Goal: Complete application form

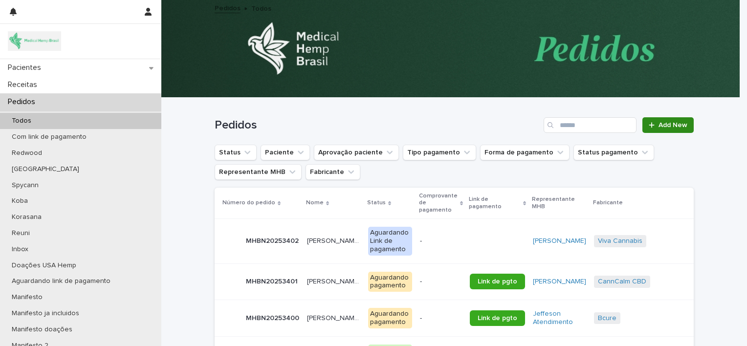
click at [668, 124] on span "Add New" at bounding box center [672, 125] width 29 height 7
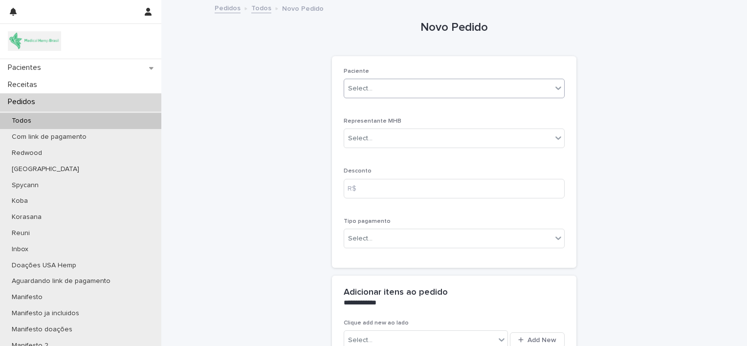
click at [384, 93] on div "Select..." at bounding box center [448, 89] width 208 height 16
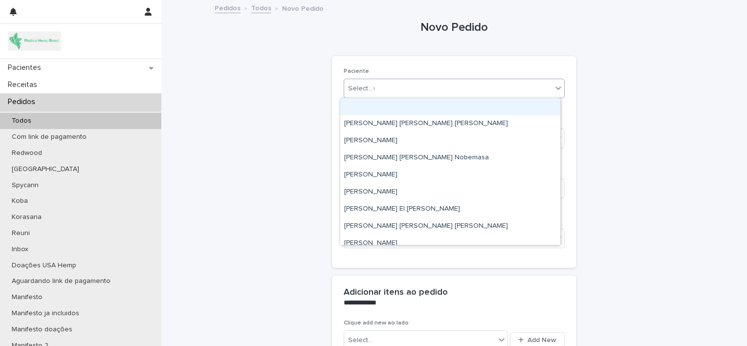
type input "*******"
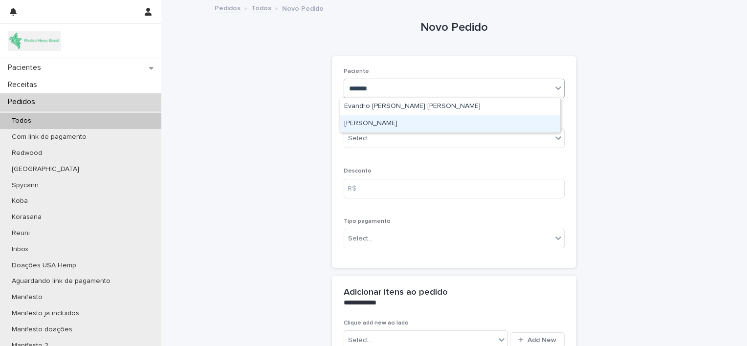
click at [396, 125] on div "[PERSON_NAME]" at bounding box center [450, 123] width 220 height 17
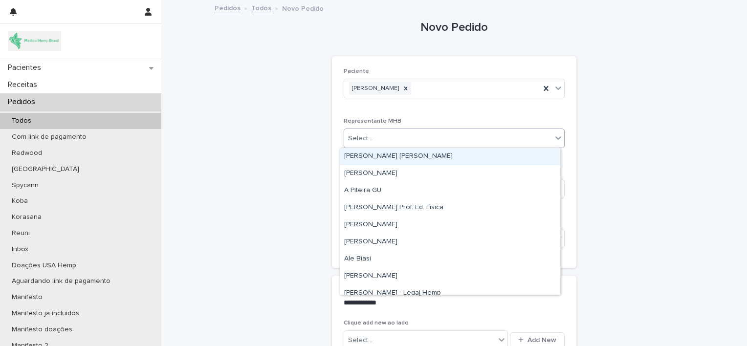
click at [393, 145] on div "Select..." at bounding box center [448, 138] width 208 height 16
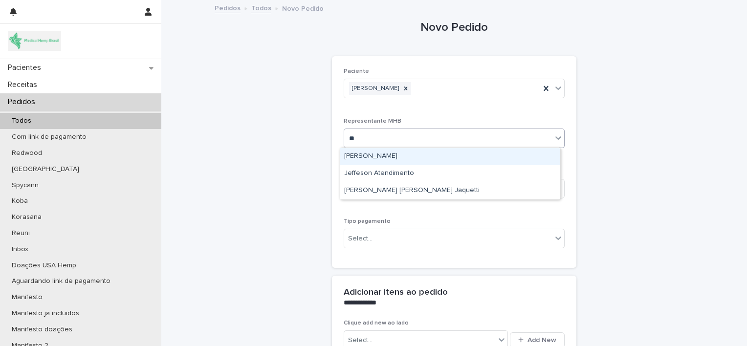
type input "***"
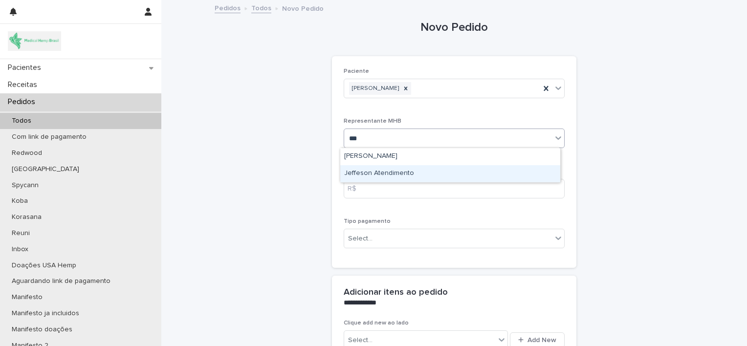
click at [385, 175] on div "Jeffeson Atendimento" at bounding box center [450, 173] width 220 height 17
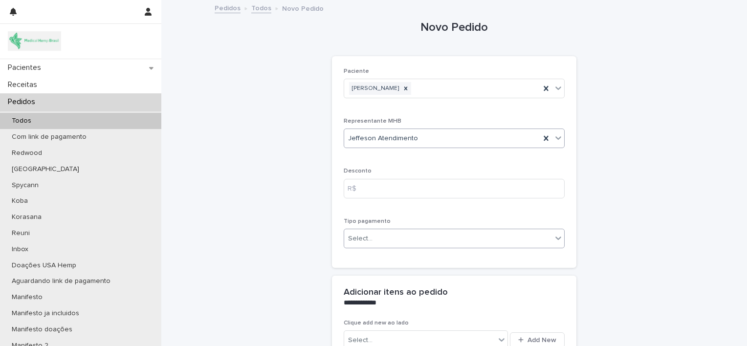
click at [386, 246] on div "Select..." at bounding box center [448, 239] width 208 height 16
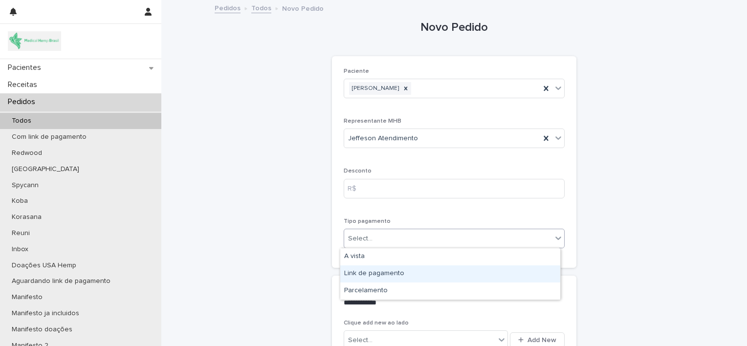
click at [390, 274] on div "Link de pagamento" at bounding box center [450, 273] width 220 height 17
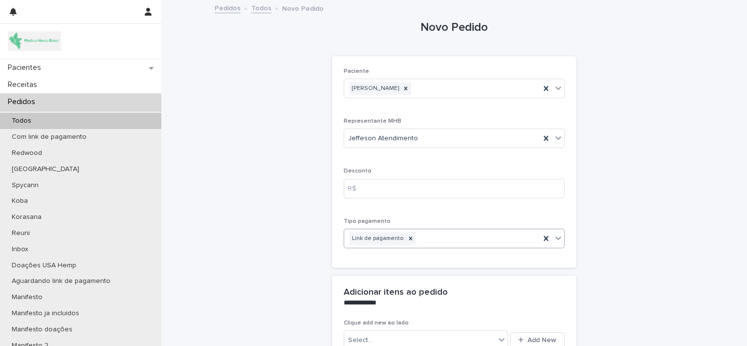
scroll to position [125, 0]
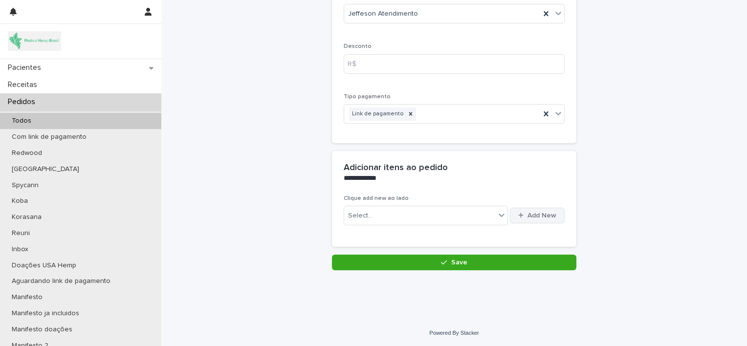
click at [527, 216] on span "Add New" at bounding box center [541, 215] width 29 height 7
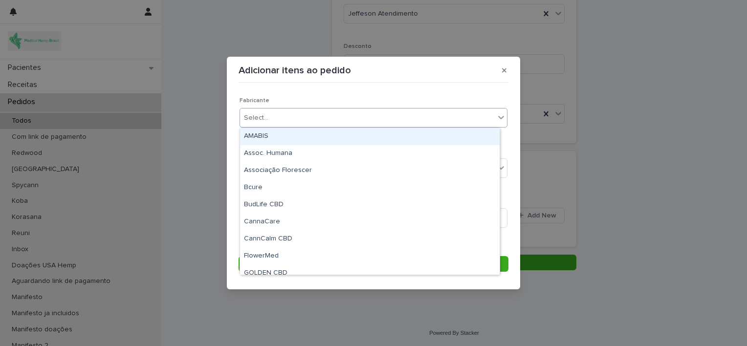
click at [295, 121] on div "Select..." at bounding box center [367, 118] width 255 height 16
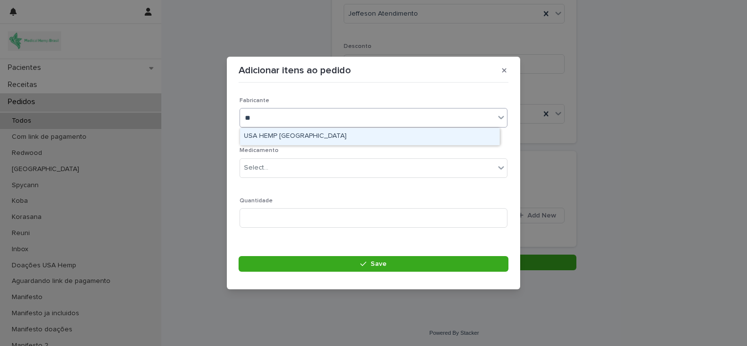
type input "***"
click at [301, 137] on div "USA HEMP [GEOGRAPHIC_DATA]" at bounding box center [369, 136] width 259 height 17
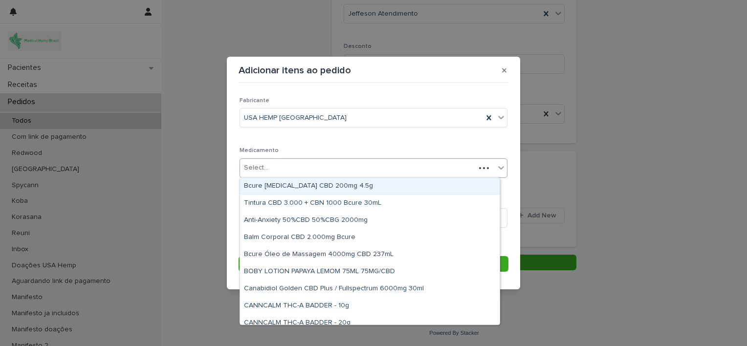
click at [302, 173] on div "Select..." at bounding box center [357, 168] width 235 height 16
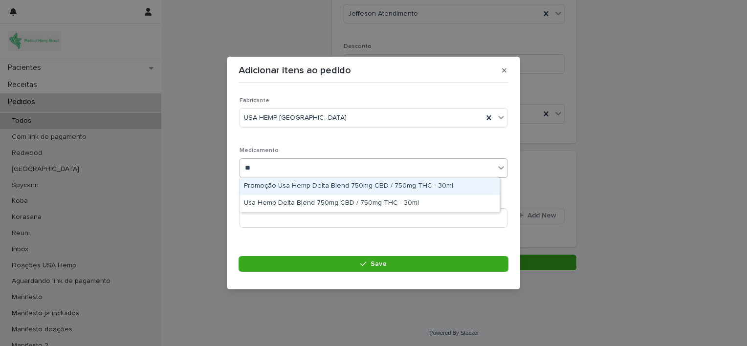
type input "***"
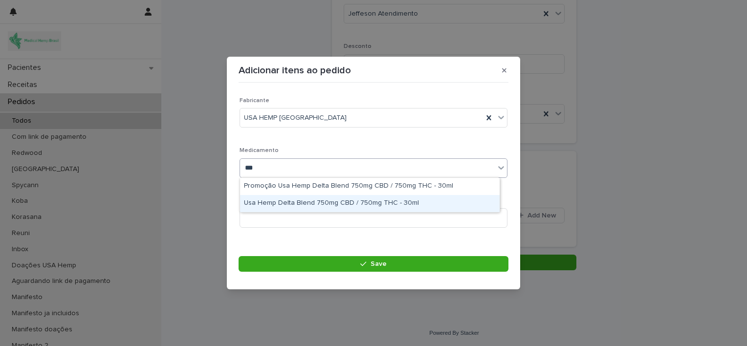
click at [318, 201] on div "Usa Hemp Delta Blend 750mg CBD / 750mg THC - 30ml" at bounding box center [369, 203] width 259 height 17
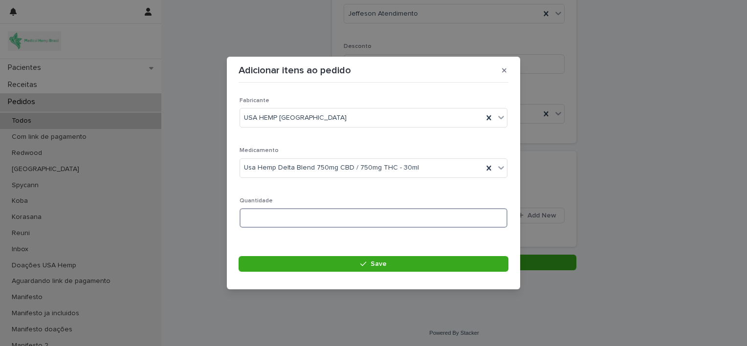
click at [318, 216] on input at bounding box center [373, 218] width 268 height 20
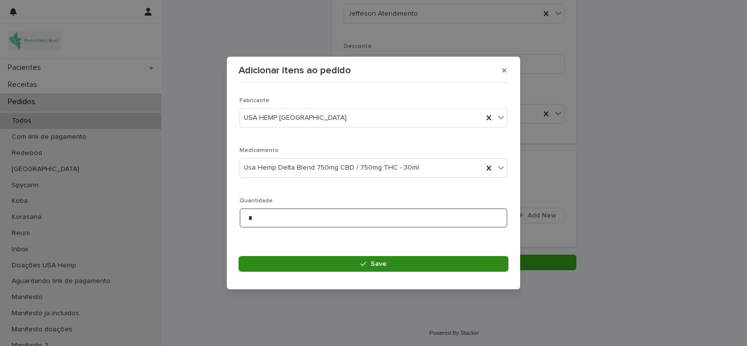
type input "*"
click at [315, 264] on button "Save" at bounding box center [373, 264] width 270 height 16
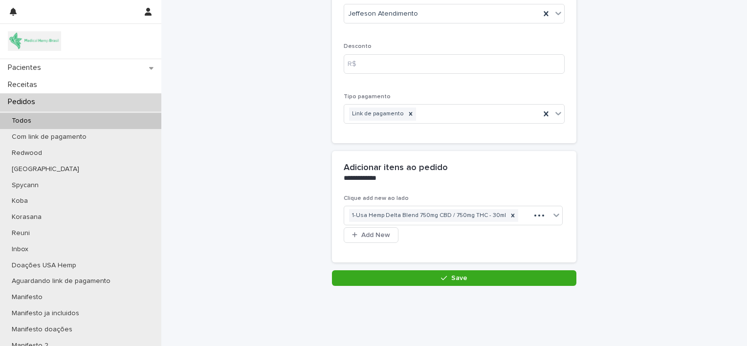
scroll to position [132, 0]
